Goal: Transaction & Acquisition: Book appointment/travel/reservation

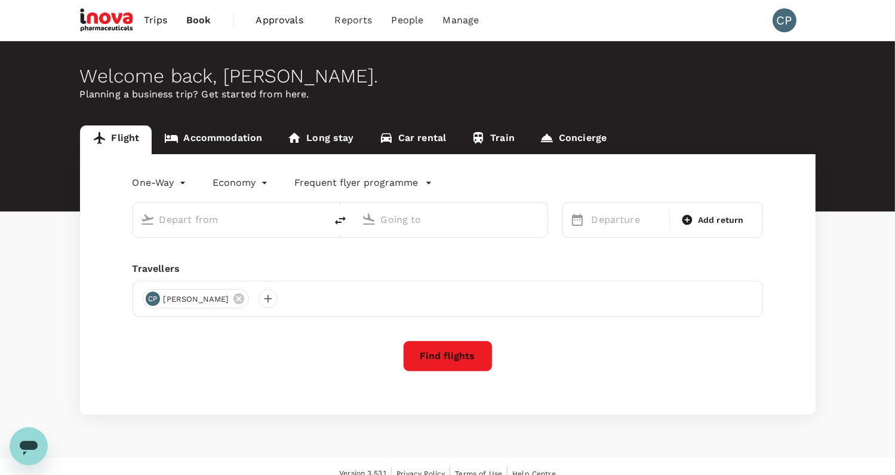
type input "roundtrip"
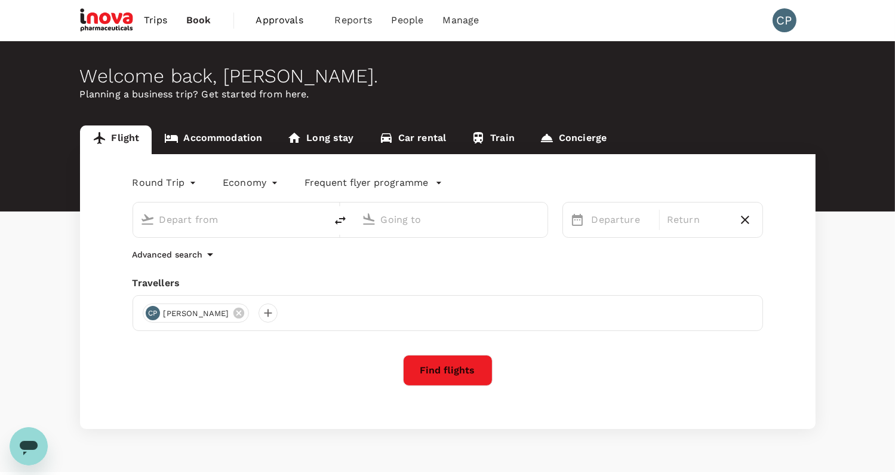
type input "Zurich (ZRH)"
type input "Skopje (SKP)"
click at [241, 135] on link "Accommodation" at bounding box center [213, 139] width 123 height 29
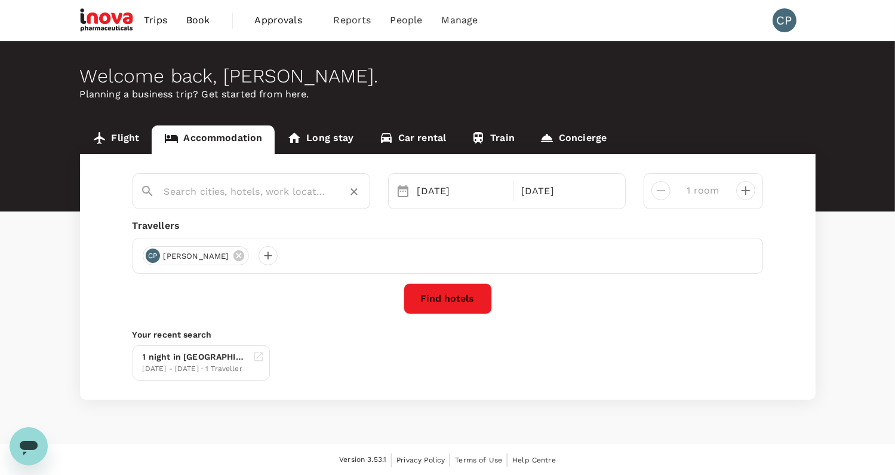
type input "Zug"
click at [178, 358] on div "1 night in Ameron Luzern Hotel Flora" at bounding box center [195, 356] width 105 height 13
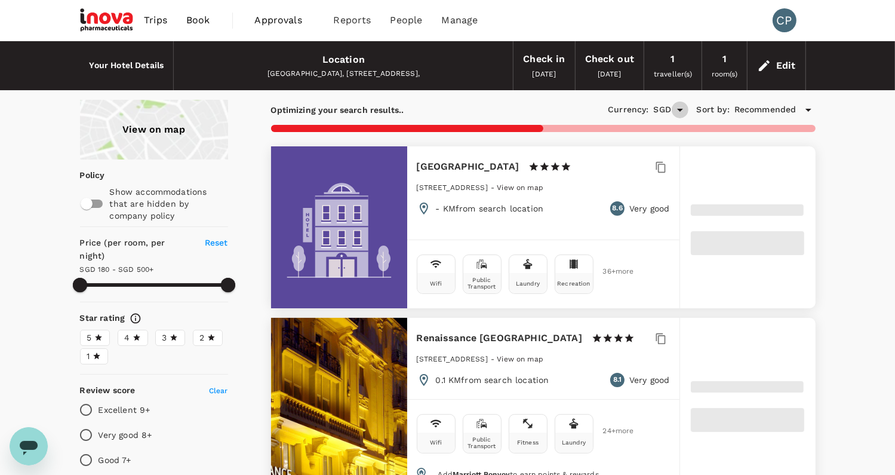
type input "499.82"
click at [681, 112] on icon "Open" at bounding box center [680, 110] width 14 height 14
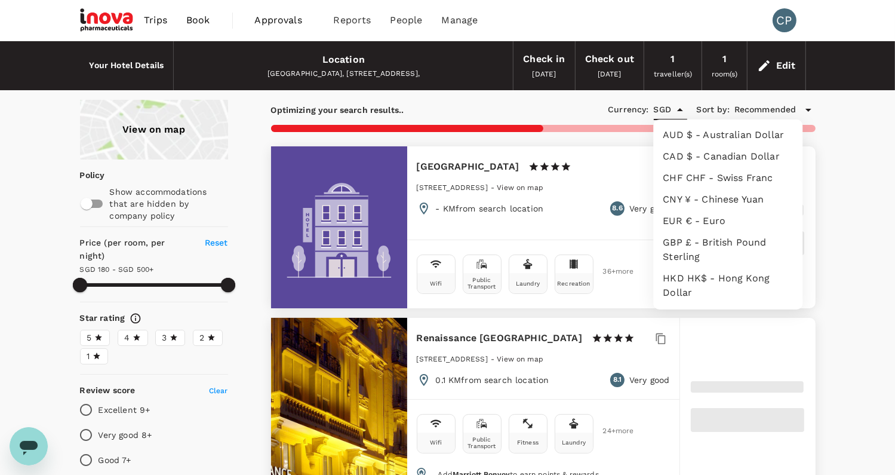
scroll to position [259, 0]
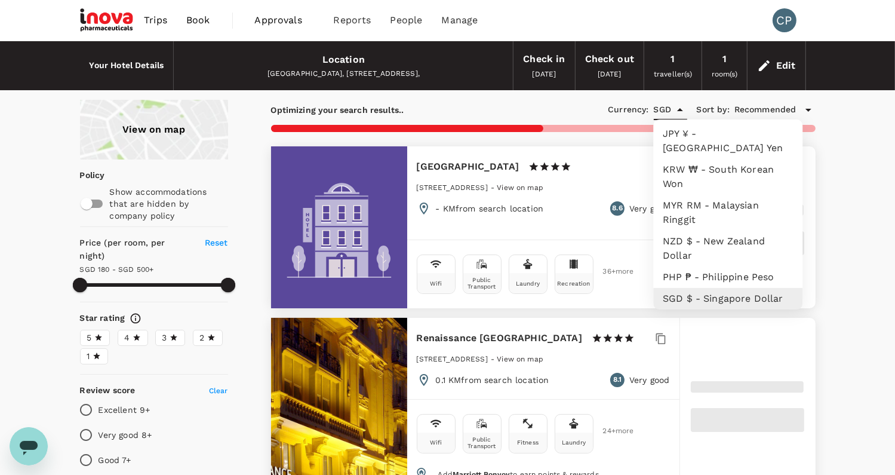
type input "c"
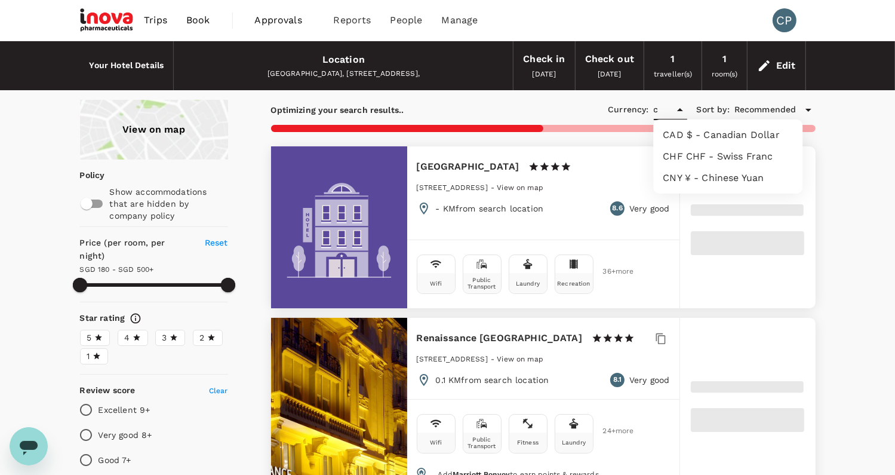
type input "499.82"
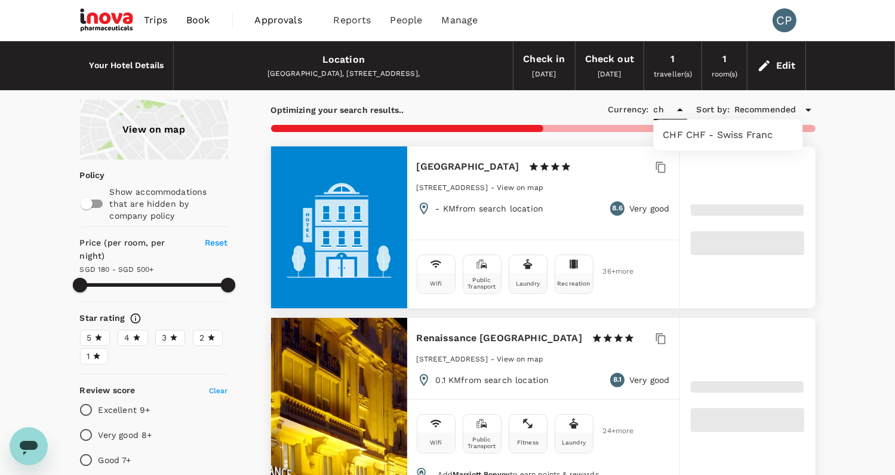
type input "chf"
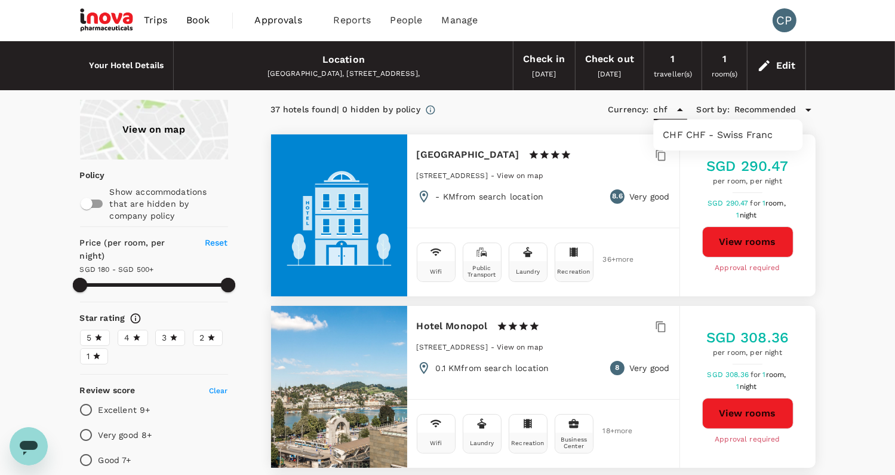
type input "499.82"
click at [725, 135] on li "CHF CHF - Swiss Franc" at bounding box center [727, 134] width 149 height 21
type input "CHF"
click at [750, 236] on button "View rooms" at bounding box center [747, 241] width 91 height 31
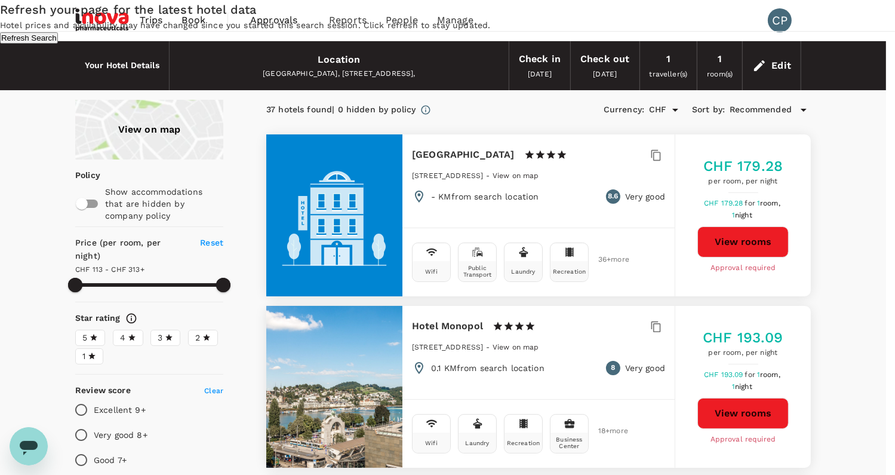
type input "499.82"
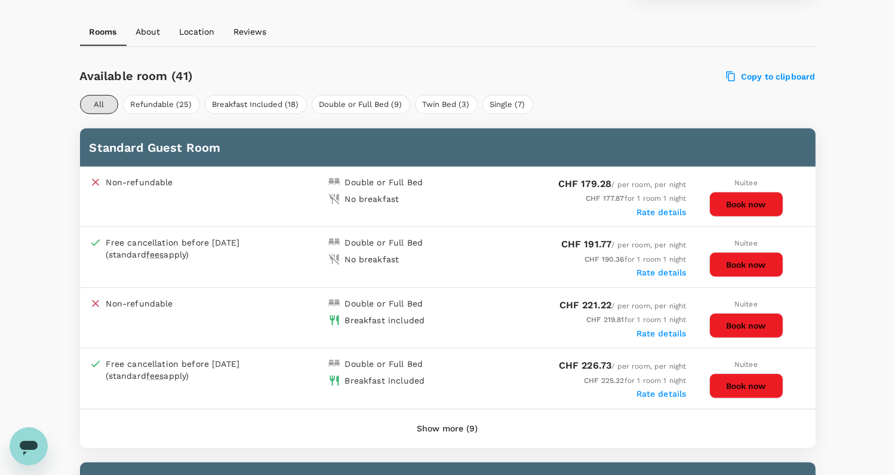
scroll to position [528, 0]
